Goal: Information Seeking & Learning: Learn about a topic

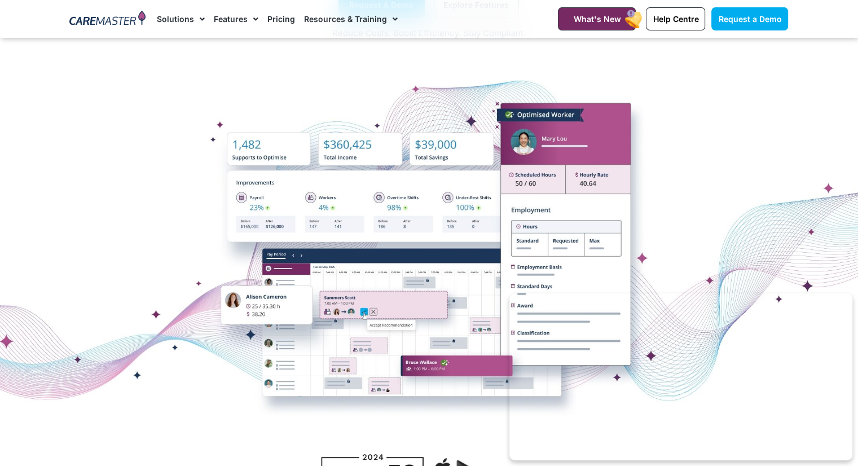
scroll to position [169, 0]
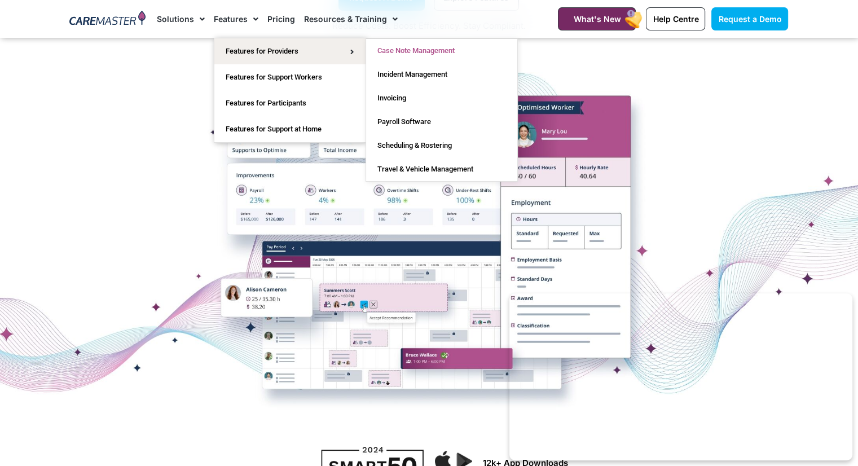
click at [402, 52] on link "Case Note Management" at bounding box center [441, 51] width 151 height 24
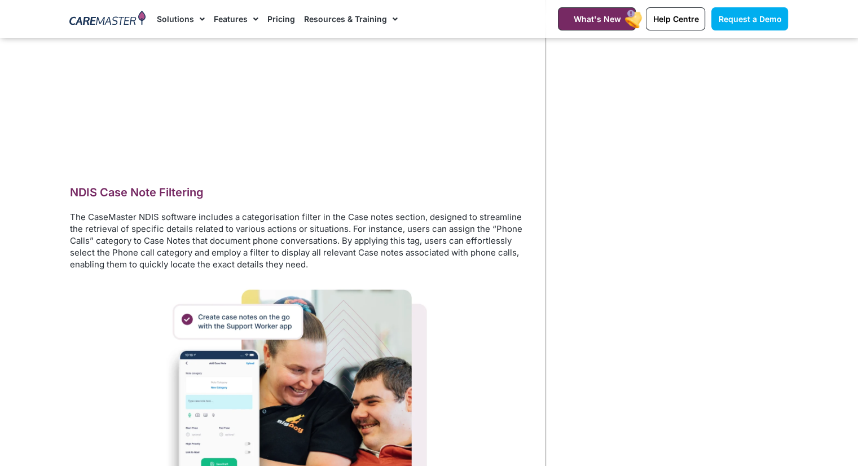
scroll to position [1636, 0]
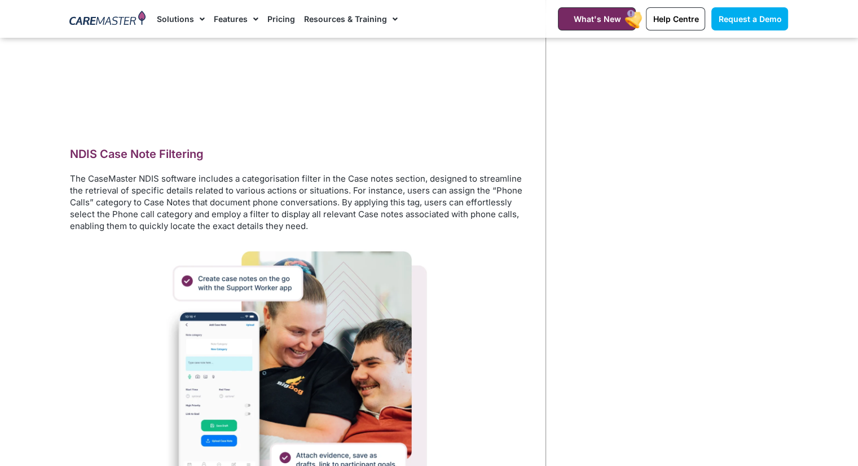
click at [284, 20] on link "Pricing" at bounding box center [281, 19] width 28 height 38
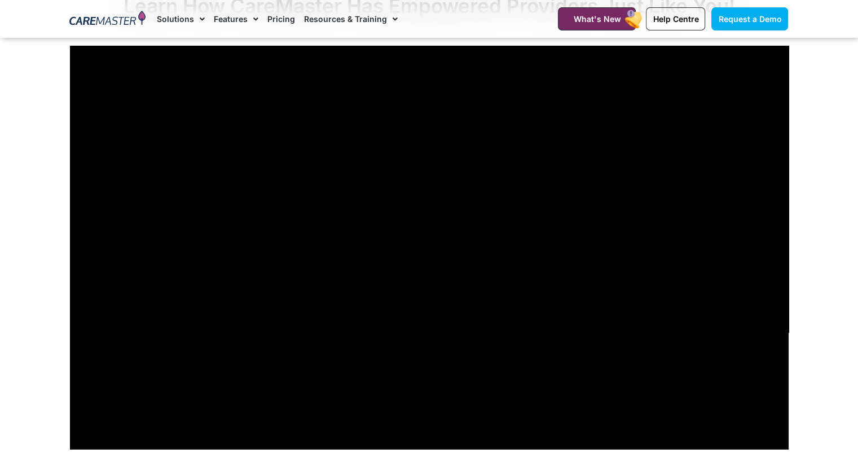
scroll to position [3724, 0]
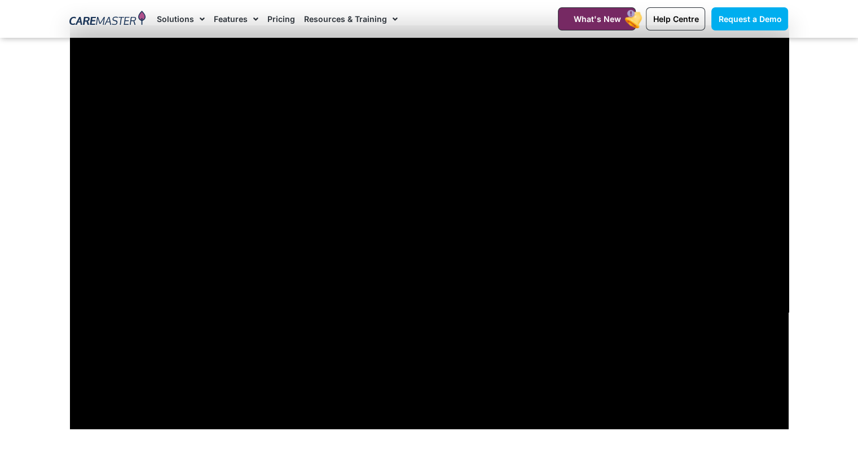
click at [827, 136] on section "Learn How CareMaster Has Empowered Providers Just Like You!" at bounding box center [429, 201] width 858 height 581
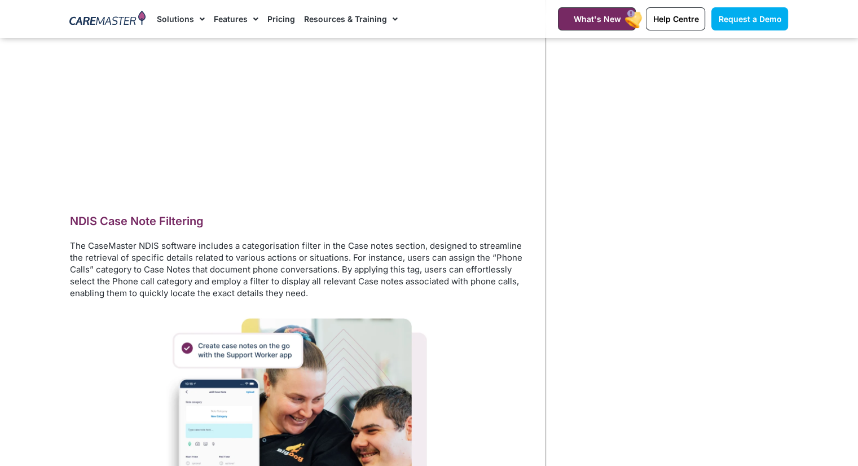
scroll to position [1636, 0]
